Goal: Information Seeking & Learning: Learn about a topic

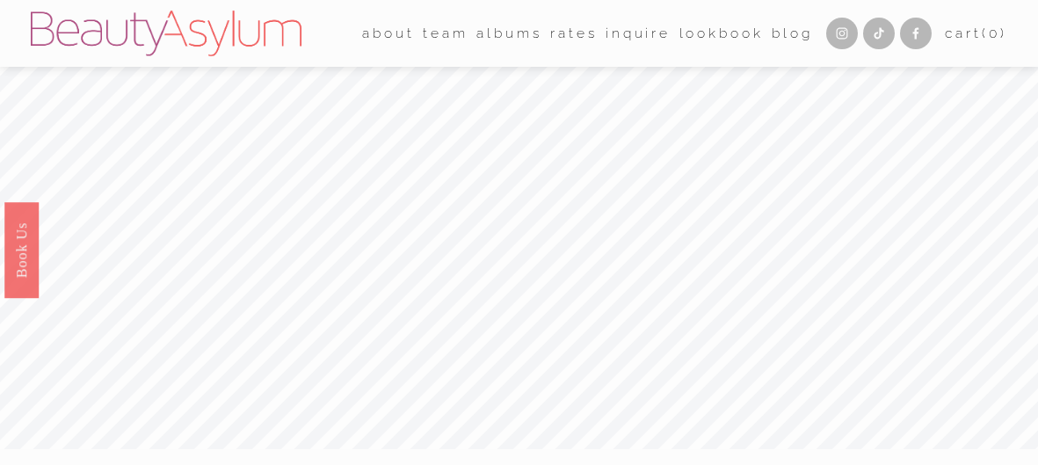
click at [562, 34] on link "Rates" at bounding box center [573, 32] width 47 height 27
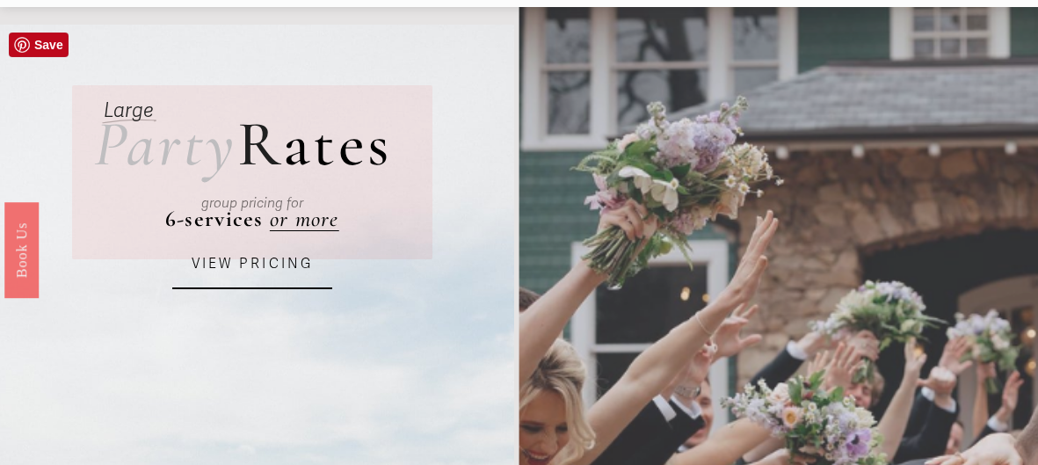
scroll to position [61, 0]
click at [281, 267] on link "VIEW PRICING" at bounding box center [252, 263] width 161 height 49
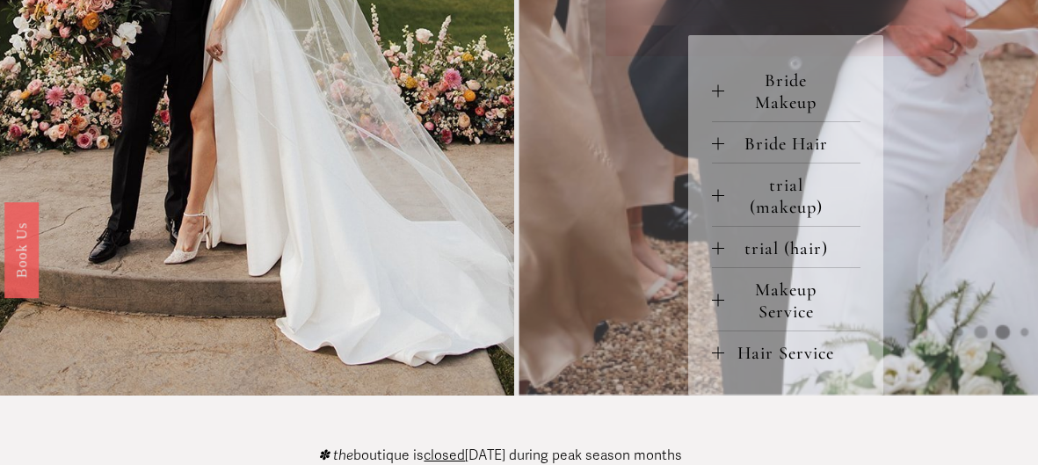
scroll to position [804, 0]
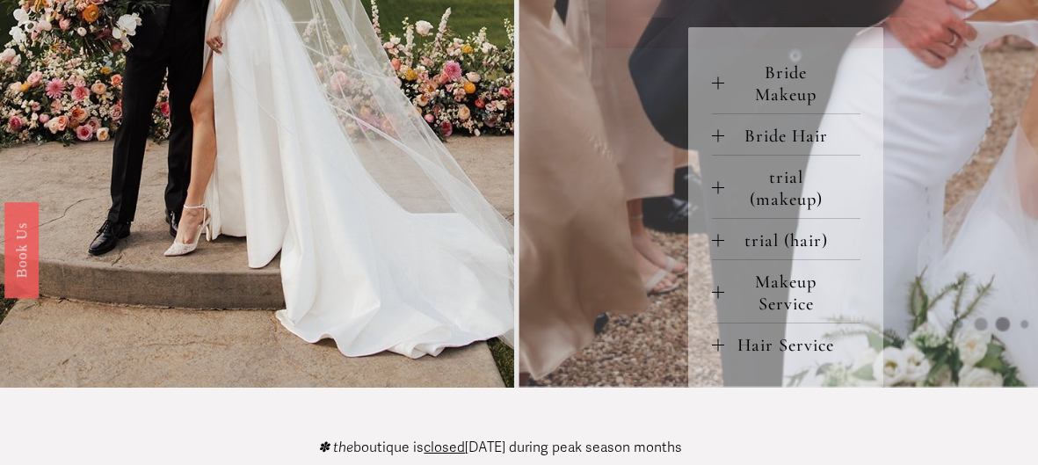
click at [715, 90] on div at bounding box center [718, 83] width 12 height 12
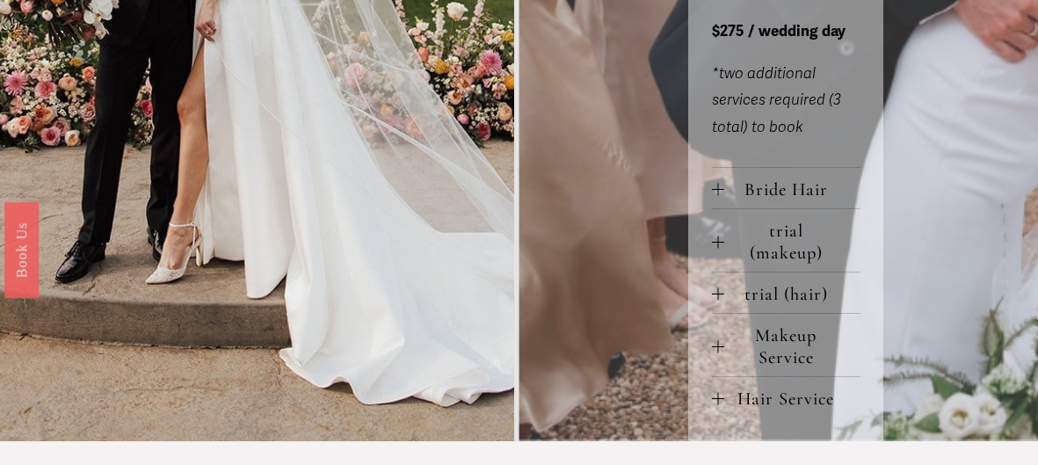
scroll to position [970, 0]
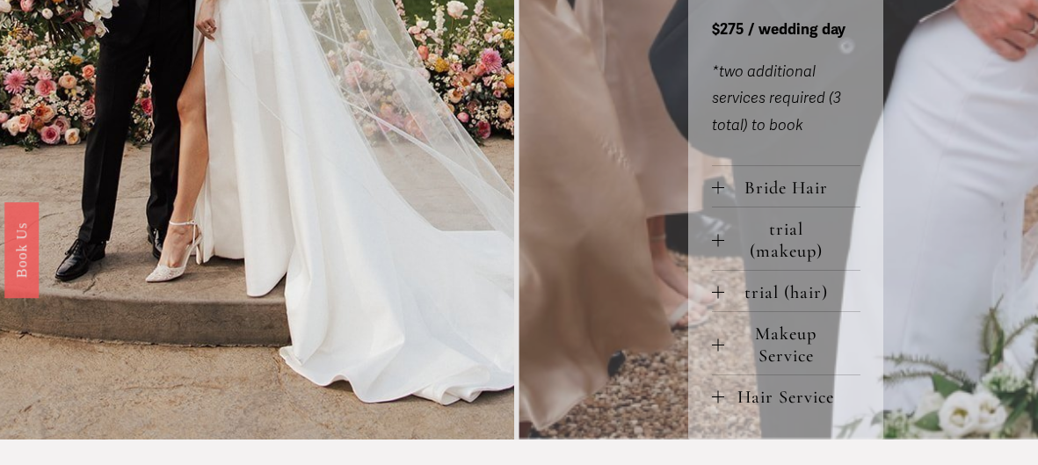
click at [717, 194] on div at bounding box center [717, 188] width 1 height 12
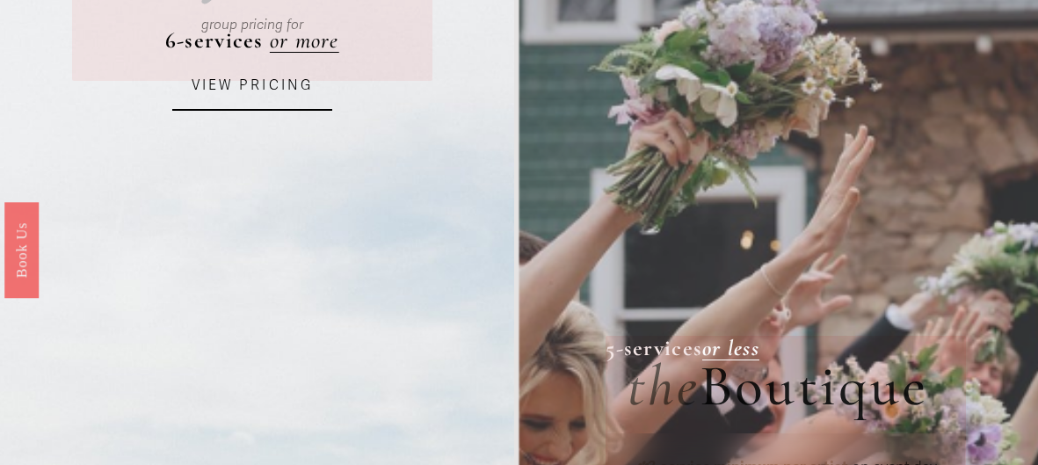
scroll to position [179, 0]
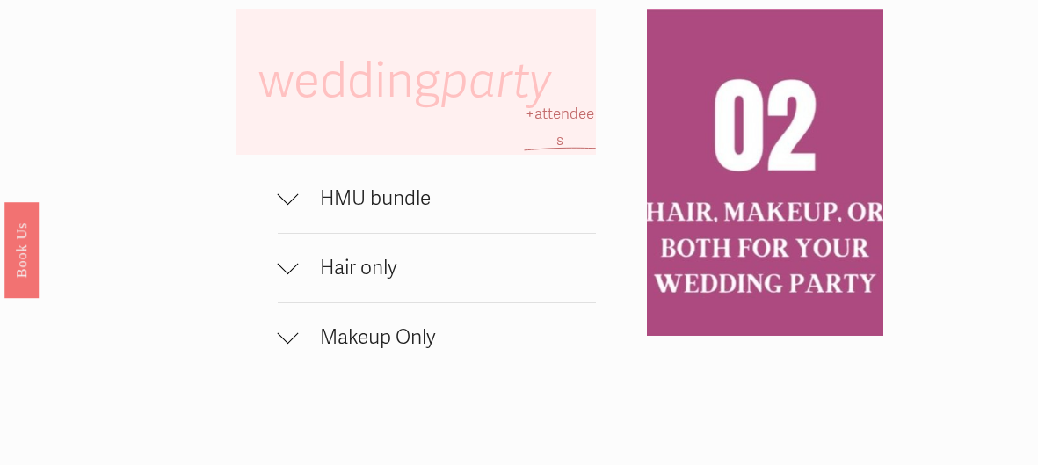
scroll to position [1028, 0]
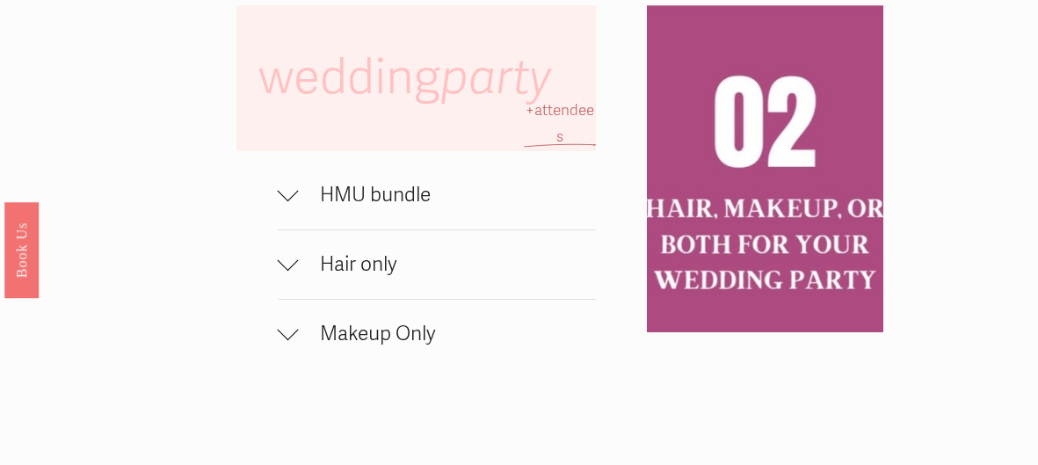
click at [293, 323] on div at bounding box center [288, 330] width 21 height 21
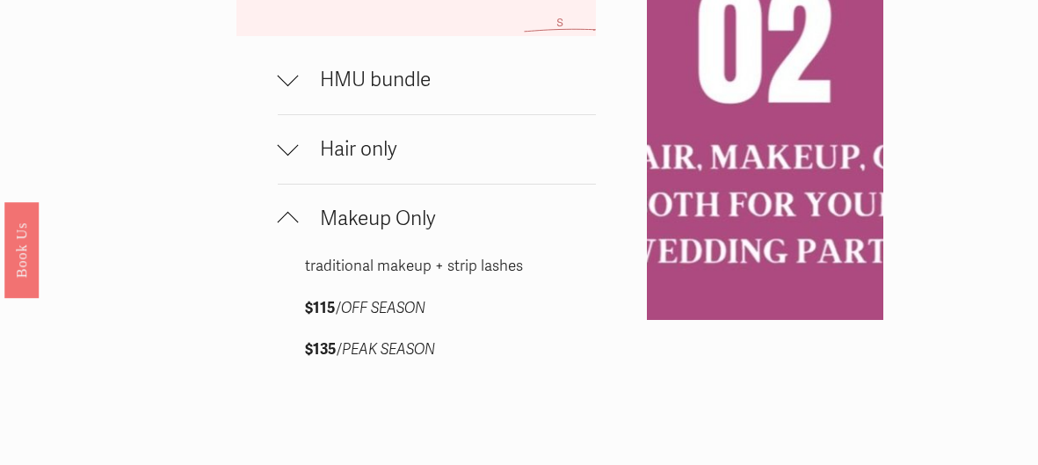
scroll to position [1143, 0]
click at [306, 142] on span "Hair only" at bounding box center [448, 149] width 298 height 25
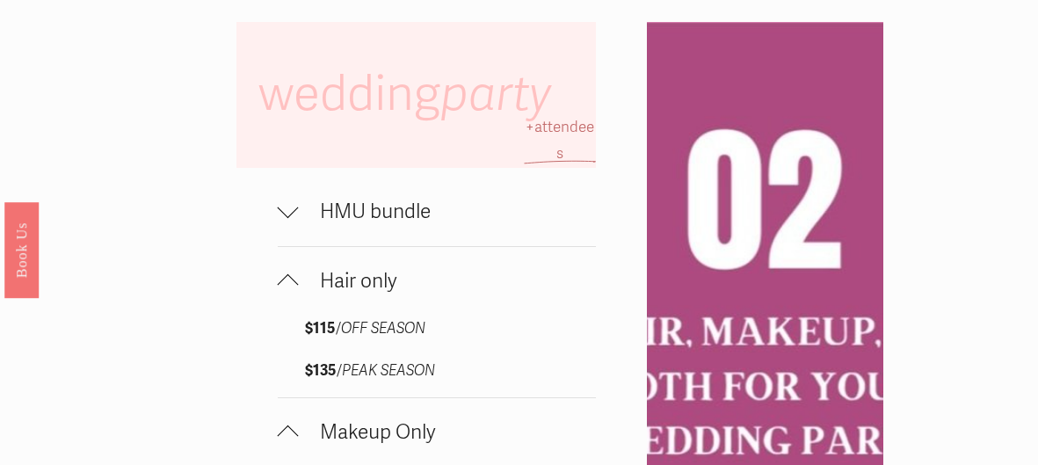
scroll to position [1009, 0]
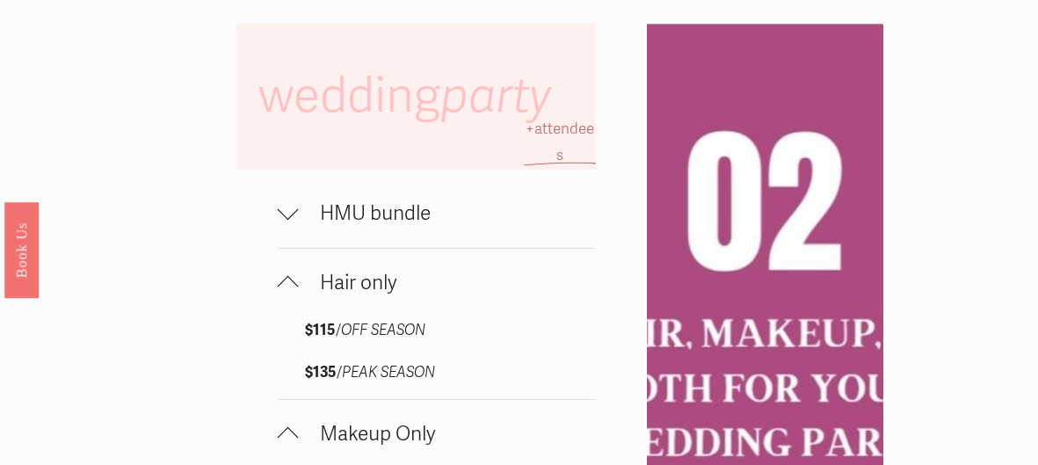
click at [294, 215] on div at bounding box center [288, 213] width 21 height 21
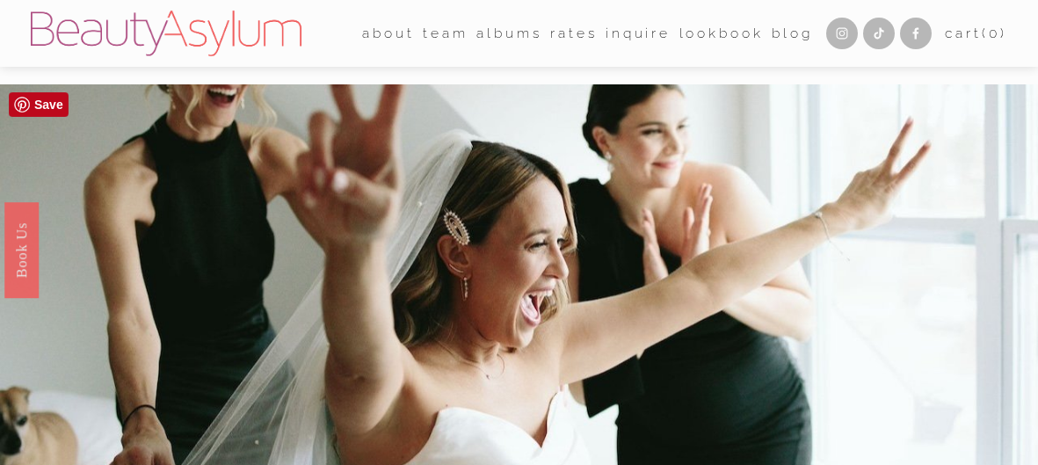
scroll to position [0, 0]
